Goal: Task Accomplishment & Management: Manage account settings

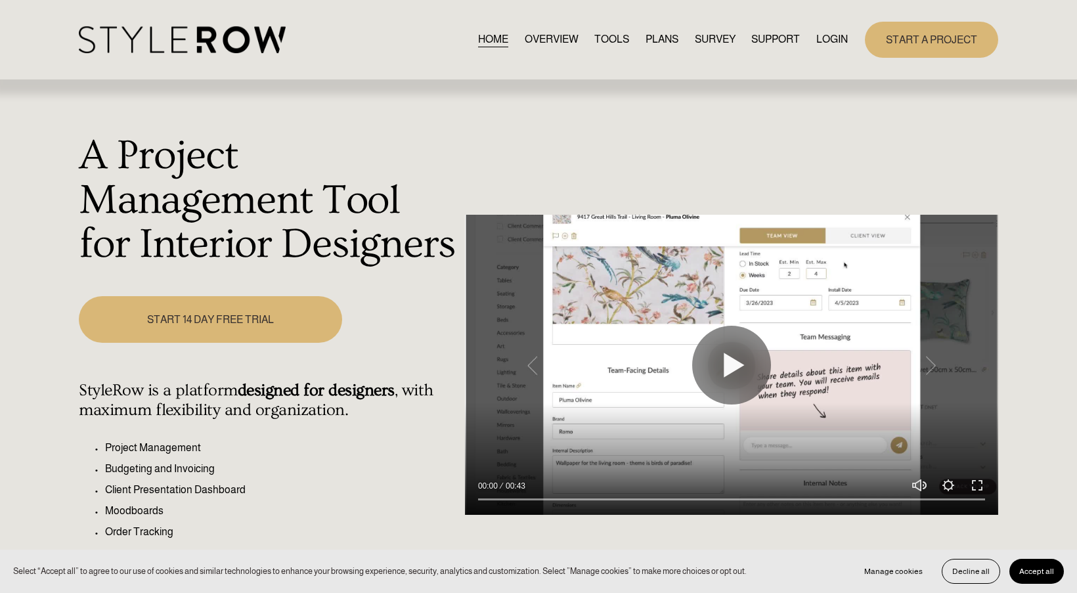
click at [838, 43] on link "LOGIN" at bounding box center [832, 40] width 32 height 18
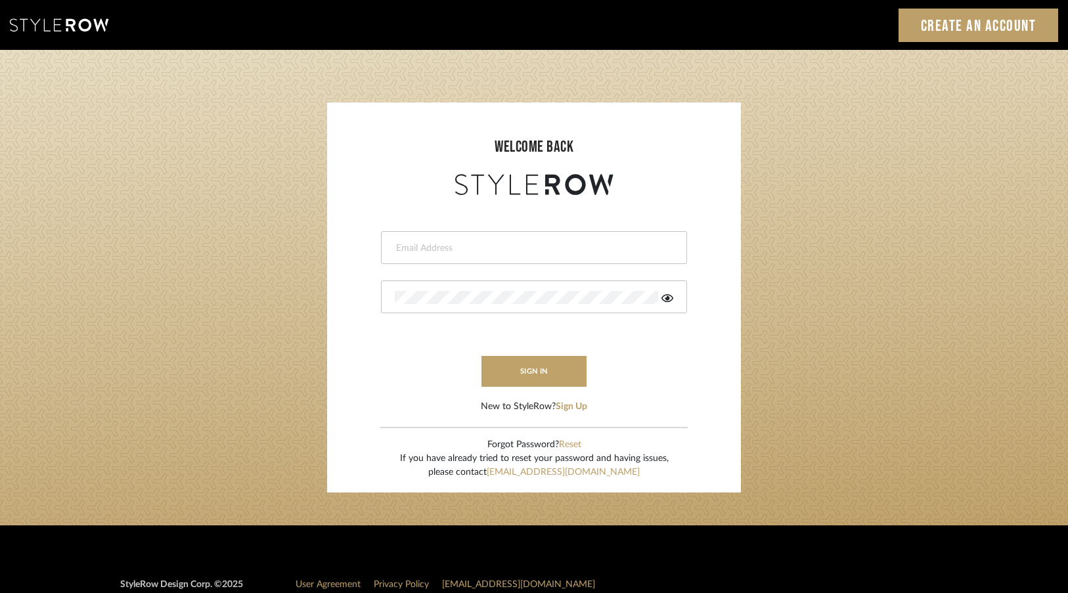
click at [420, 250] on input "email" at bounding box center [532, 248] width 275 height 13
type input "[EMAIL_ADDRESS][DOMAIN_NAME]"
click at [527, 376] on button "sign in" at bounding box center [533, 371] width 105 height 31
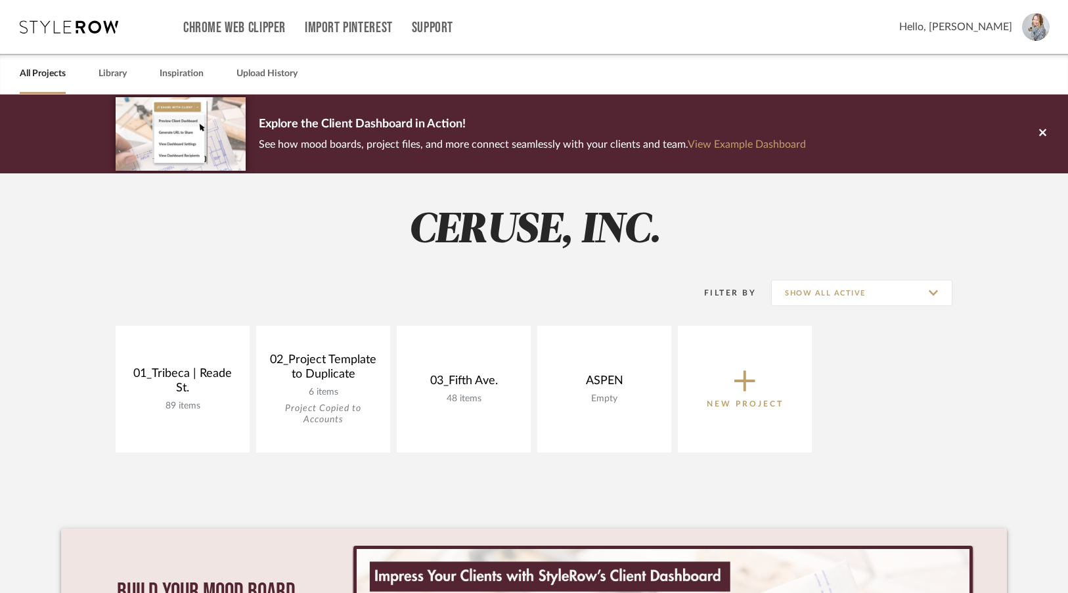
scroll to position [9, 0]
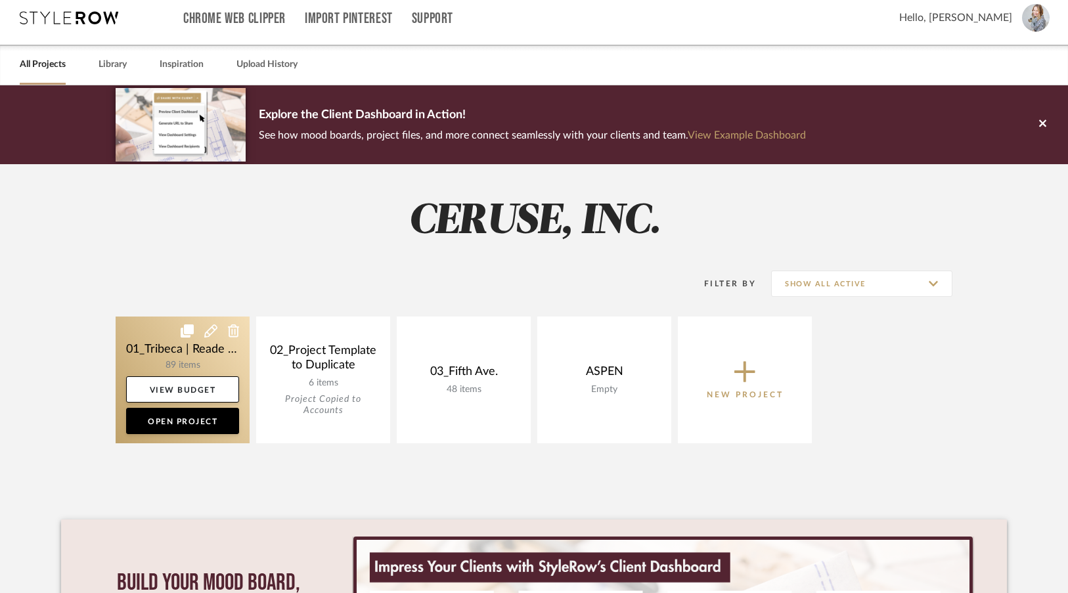
click at [210, 347] on link at bounding box center [183, 380] width 134 height 127
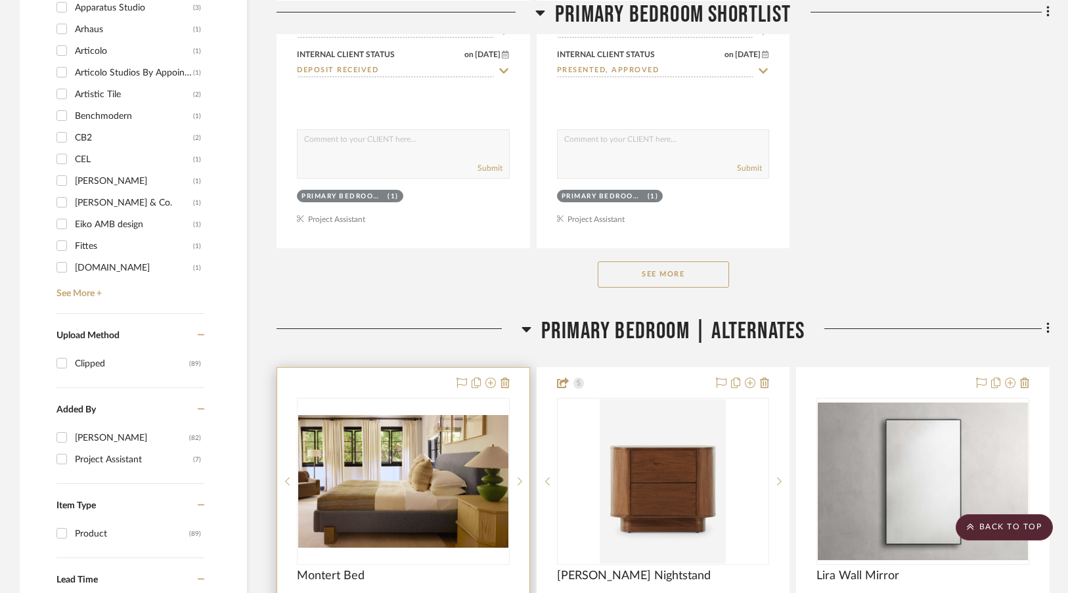
scroll to position [1866, 0]
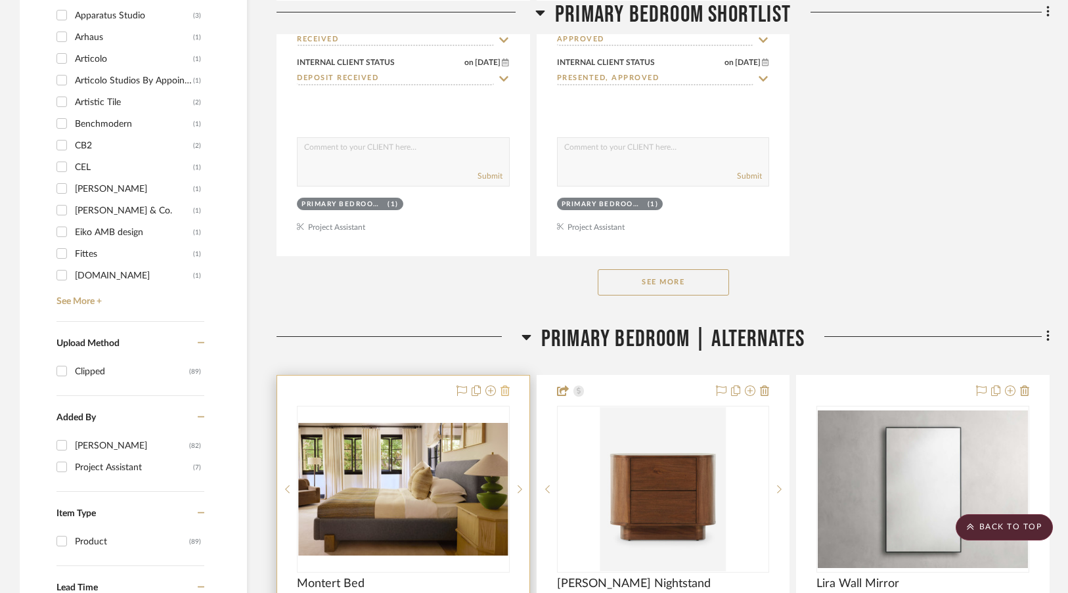
click at [503, 391] on icon at bounding box center [505, 391] width 9 height 11
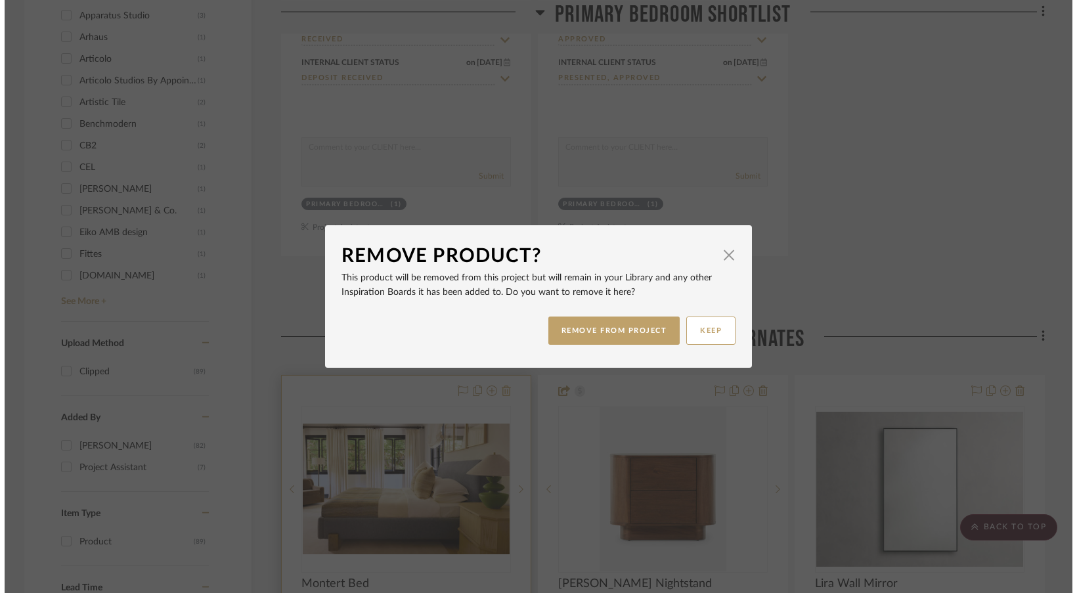
scroll to position [0, 0]
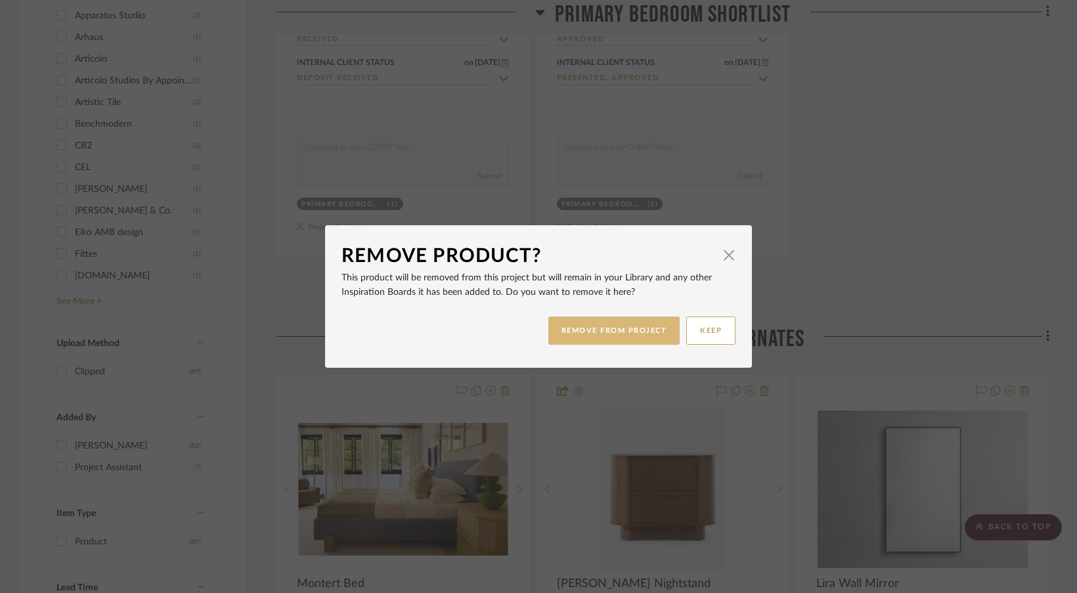
click at [582, 336] on button "REMOVE FROM PROJECT" at bounding box center [614, 331] width 132 height 28
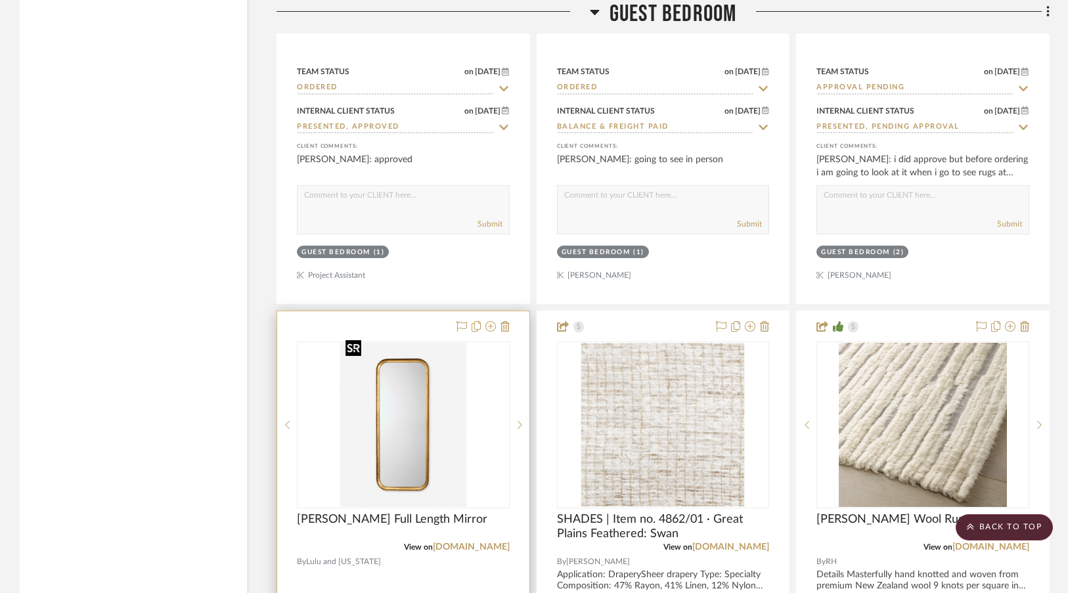
scroll to position [8226, 0]
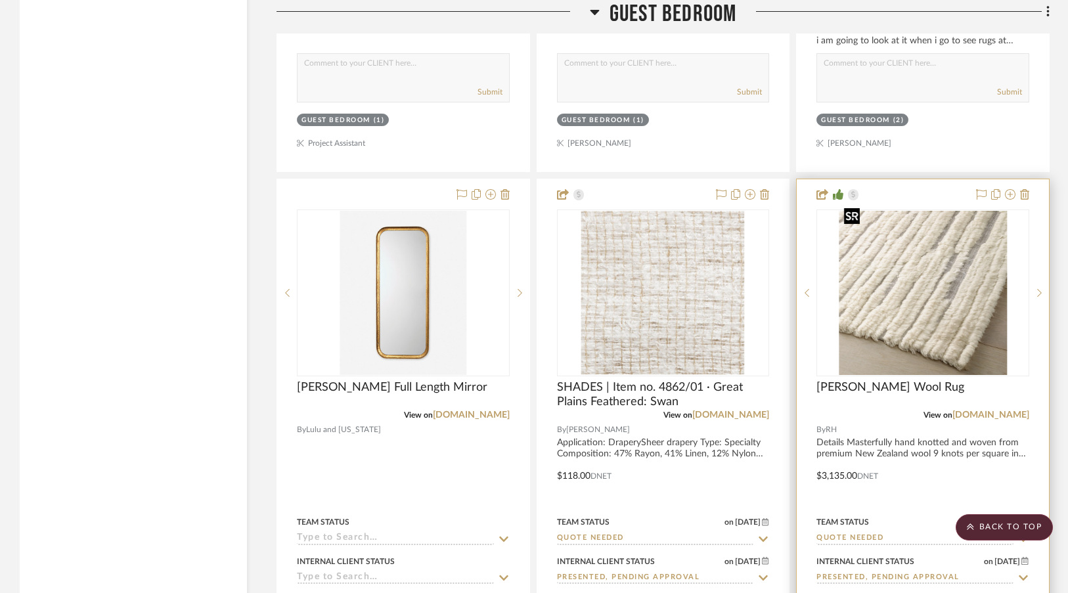
click at [891, 348] on img "0" at bounding box center [923, 293] width 169 height 164
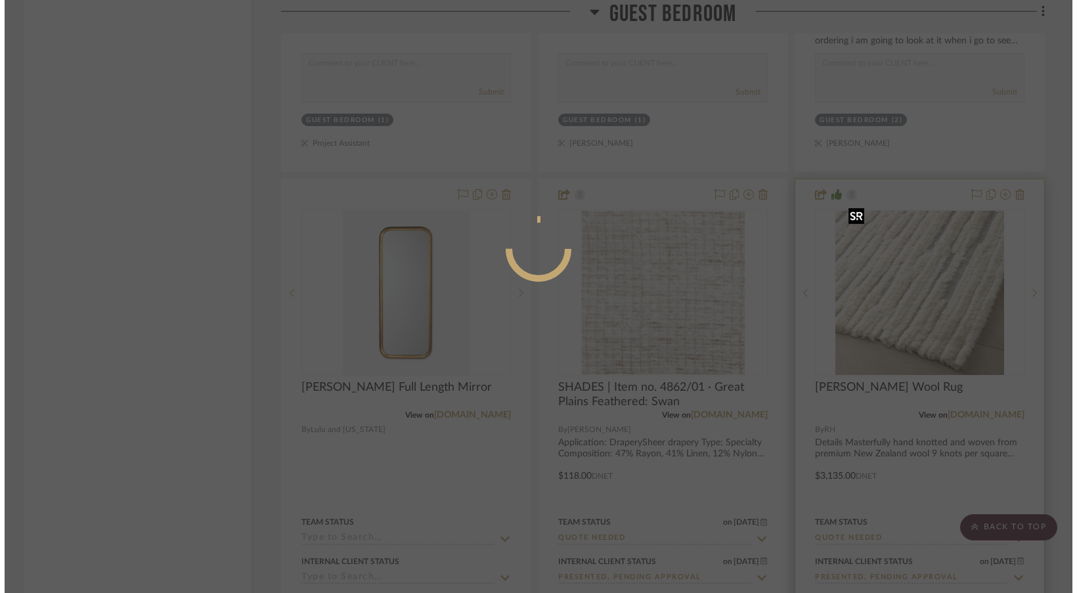
scroll to position [0, 0]
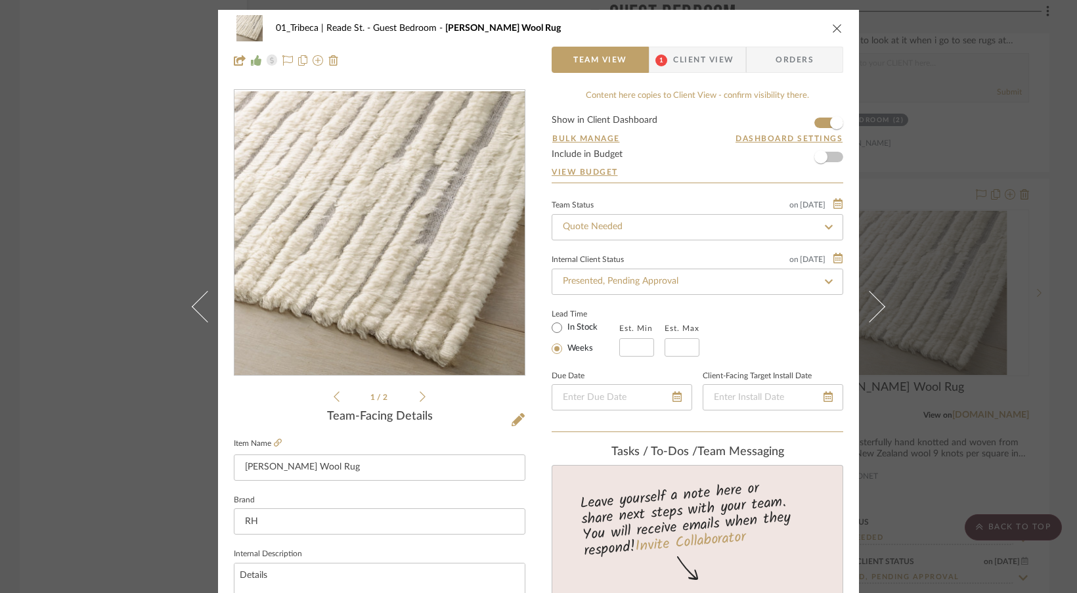
click at [692, 67] on span "Client View" at bounding box center [703, 60] width 60 height 26
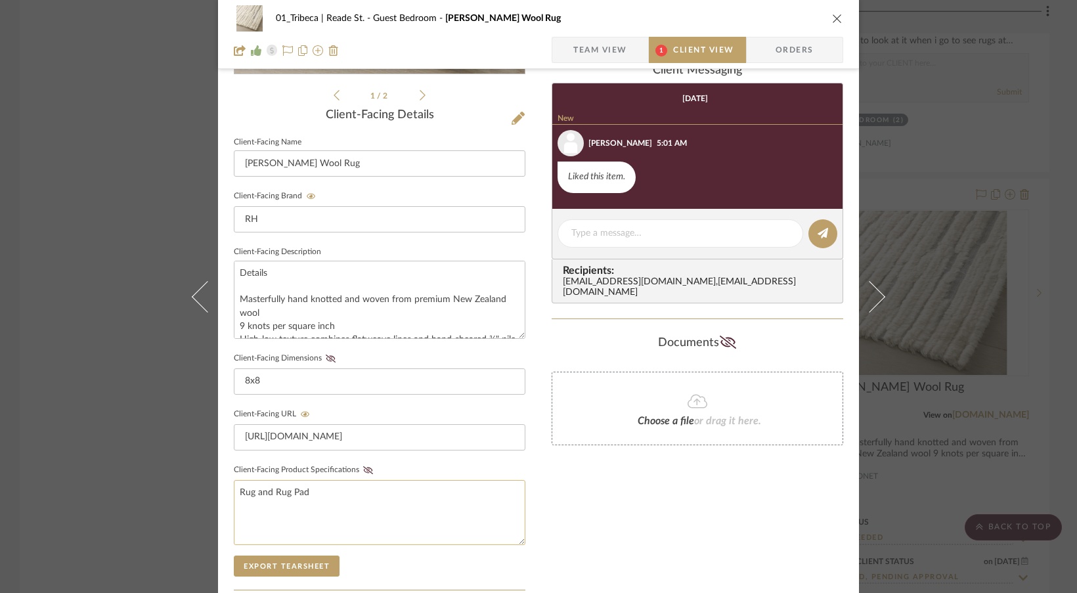
scroll to position [332, 0]
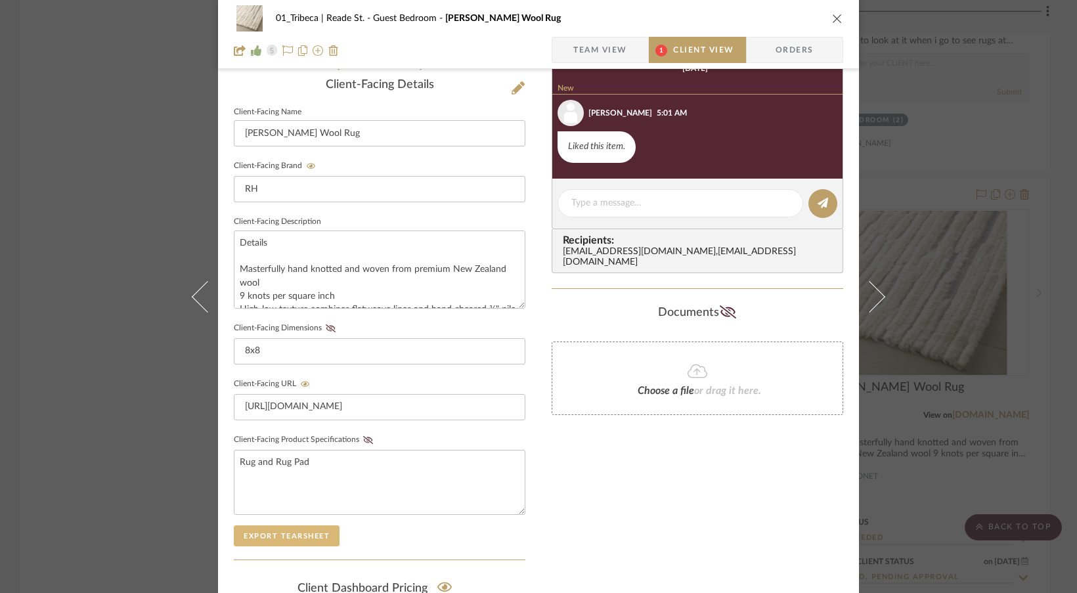
click at [296, 538] on button "Export Tearsheet" at bounding box center [287, 535] width 106 height 21
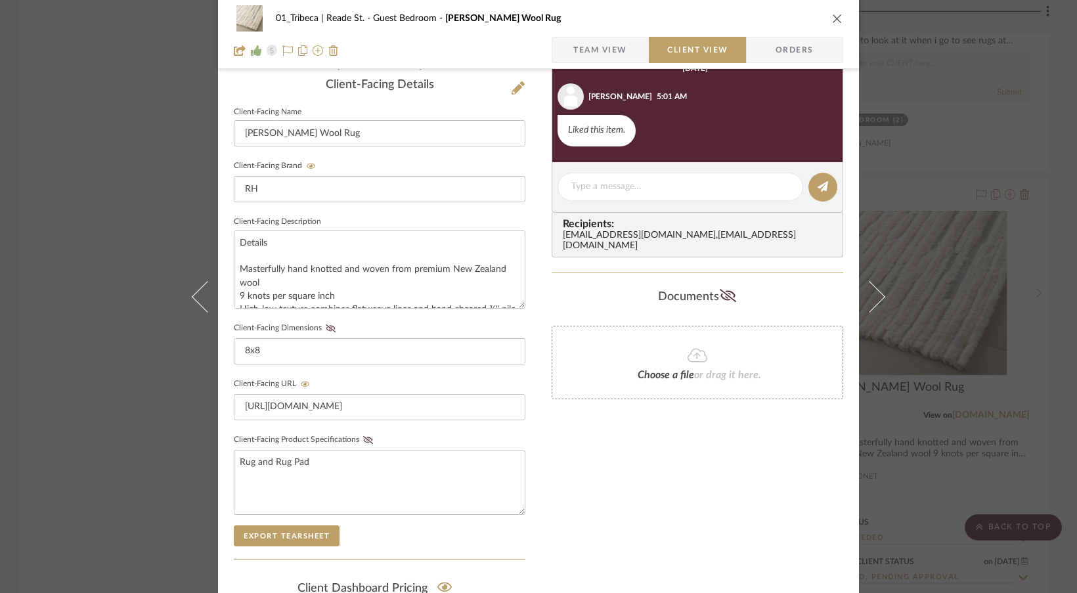
click at [836, 14] on icon "close" at bounding box center [837, 18] width 11 height 11
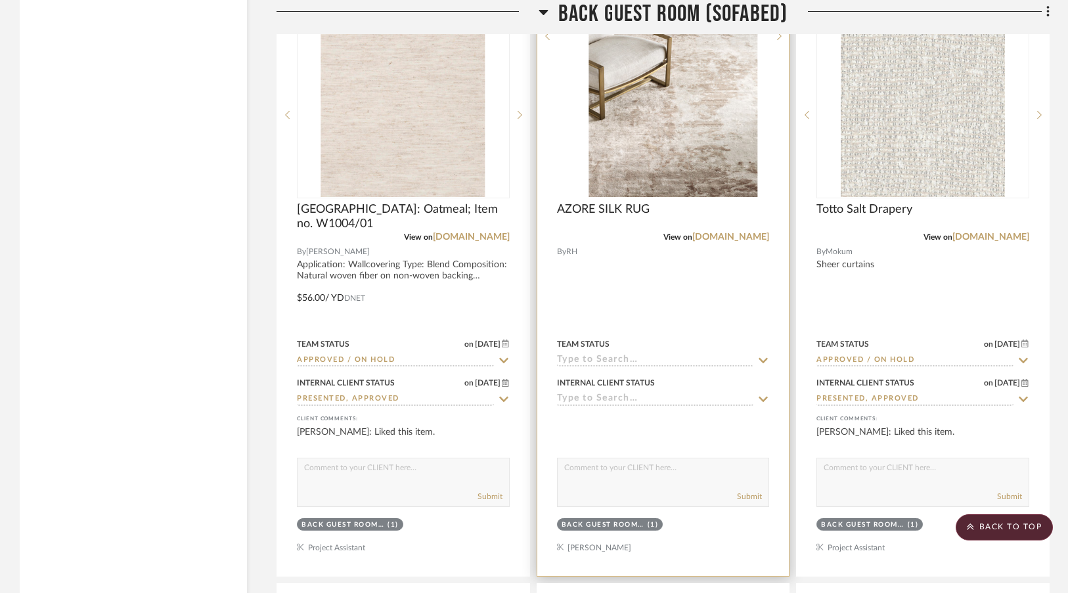
scroll to position [9017, 0]
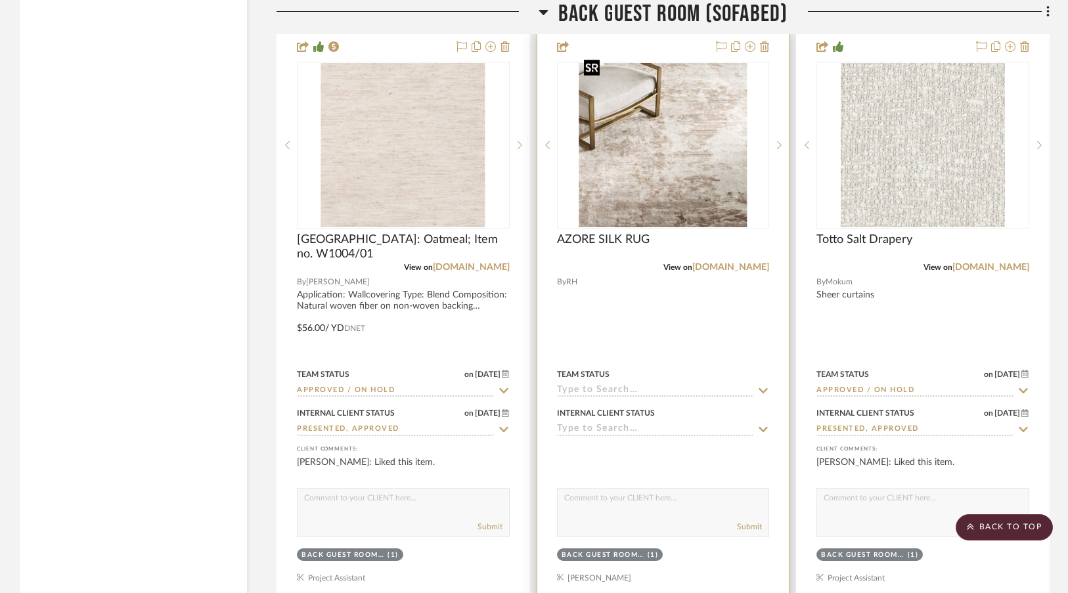
click at [640, 101] on div at bounding box center [663, 145] width 213 height 167
click at [640, 101] on img "0" at bounding box center [663, 145] width 169 height 164
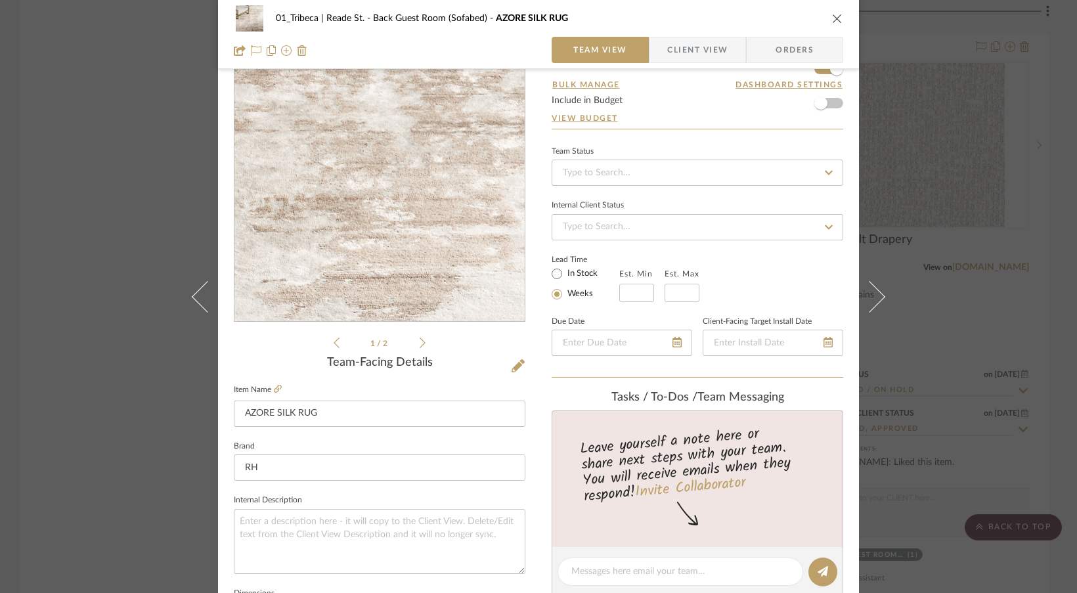
scroll to position [57, 0]
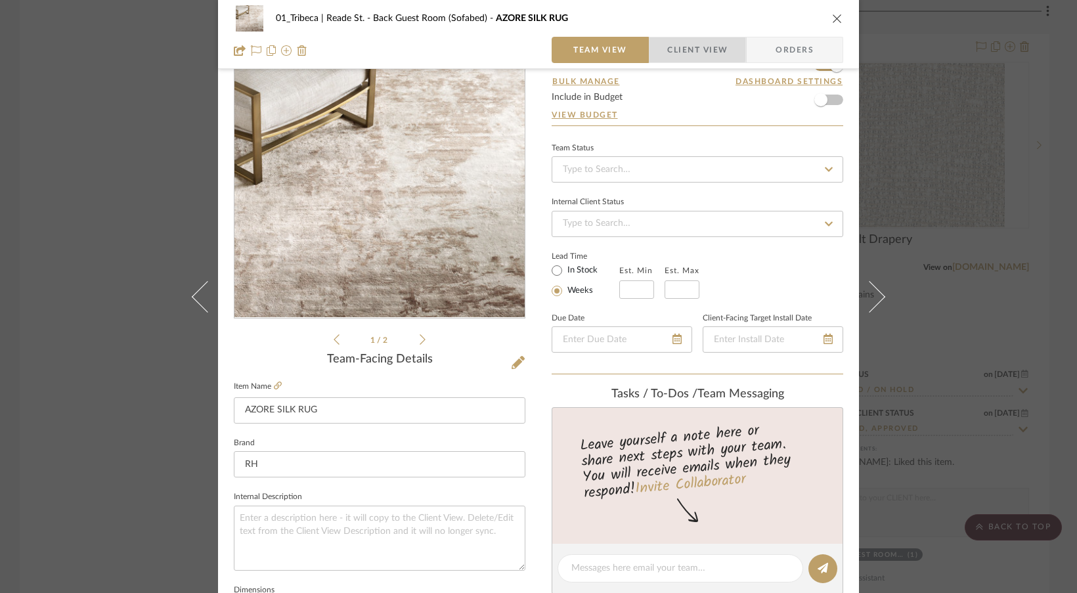
click at [686, 52] on span "Client View" at bounding box center [697, 50] width 60 height 26
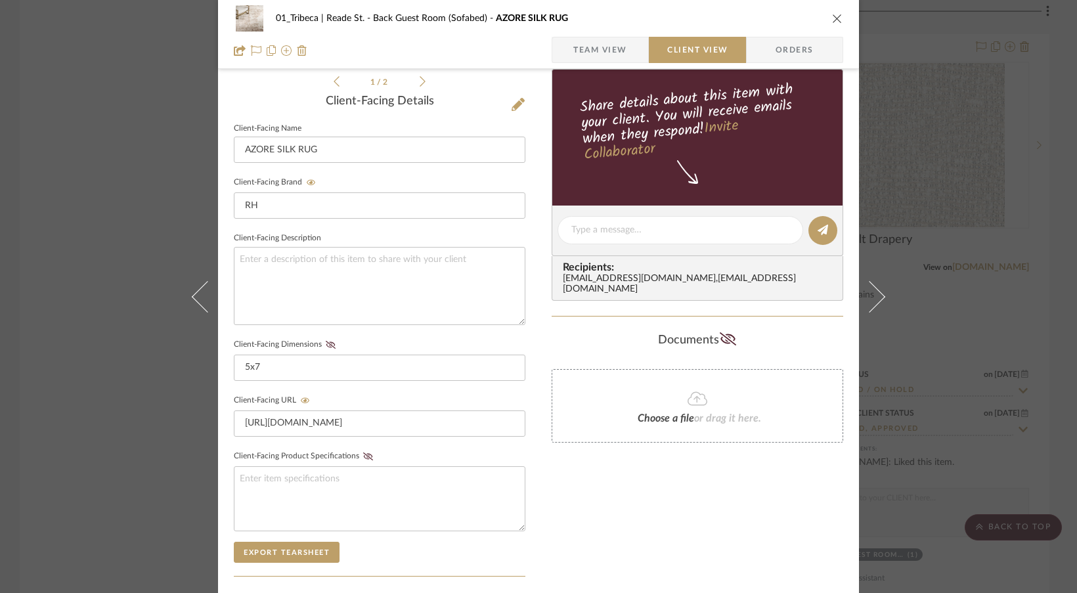
scroll to position [323, 0]
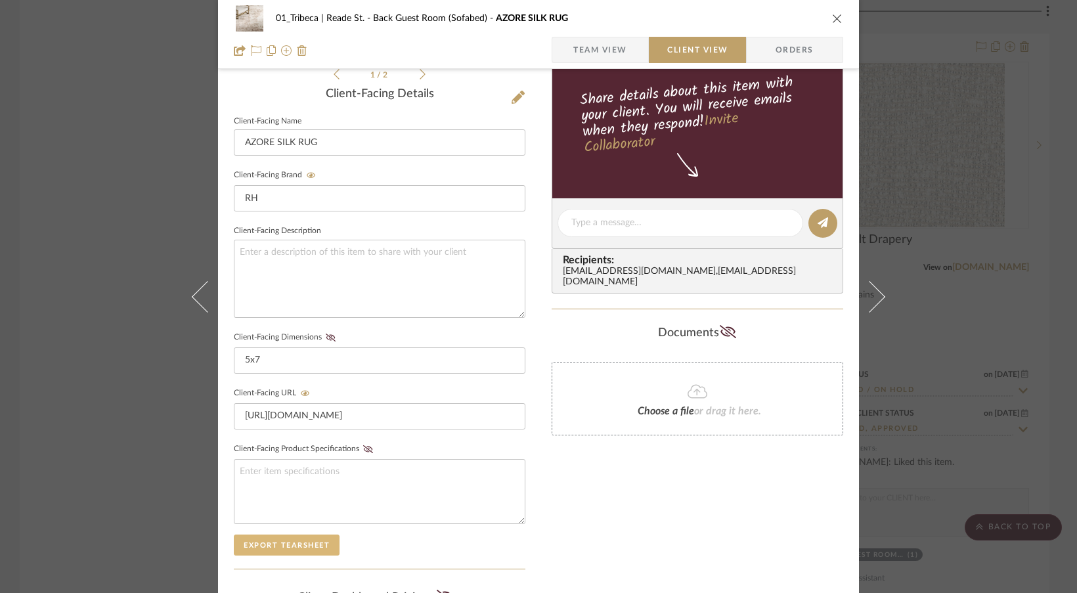
click at [251, 545] on button "Export Tearsheet" at bounding box center [287, 545] width 106 height 21
